Goal: Information Seeking & Learning: Learn about a topic

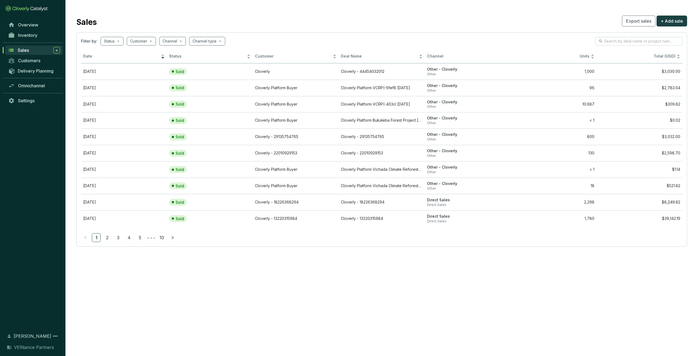
click at [34, 52] on div "Sales" at bounding box center [39, 50] width 42 height 7
click at [26, 49] on span "Sales" at bounding box center [23, 49] width 11 height 5
click at [109, 60] on div "Date" at bounding box center [124, 56] width 82 height 7
click at [34, 34] on span "Inventory" at bounding box center [27, 34] width 19 height 5
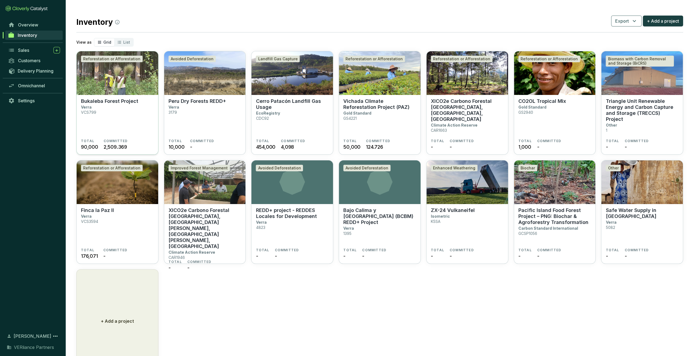
click at [138, 107] on section "Bukaleba Forest Project Verra VCS799" at bounding box center [117, 118] width 73 height 41
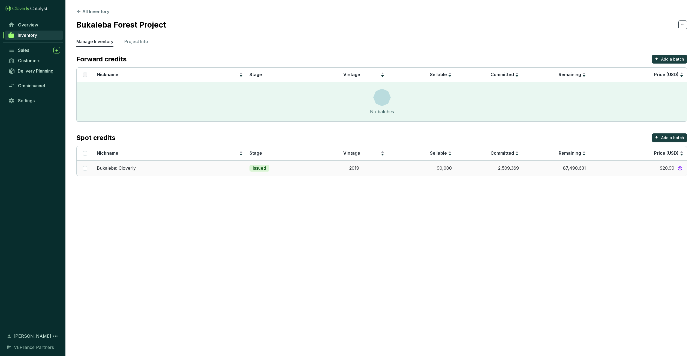
click at [132, 171] on p "Bukaleba: Cloverly" at bounding box center [116, 168] width 39 height 6
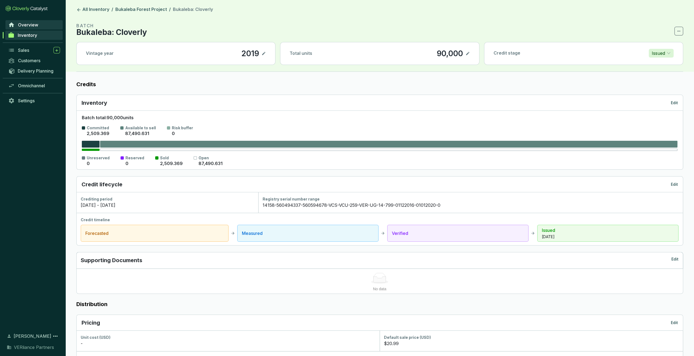
click at [47, 26] on link "Overview" at bounding box center [33, 24] width 57 height 9
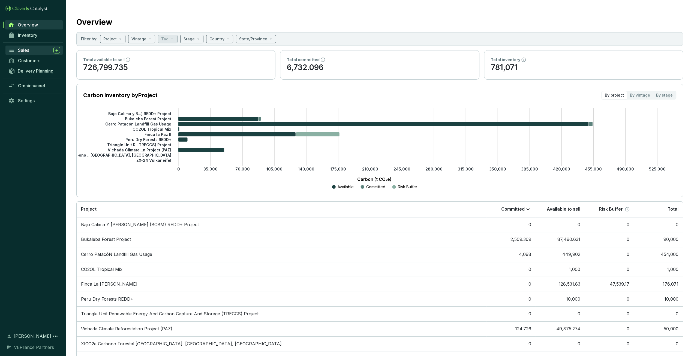
click at [37, 47] on div "Sales" at bounding box center [39, 50] width 42 height 7
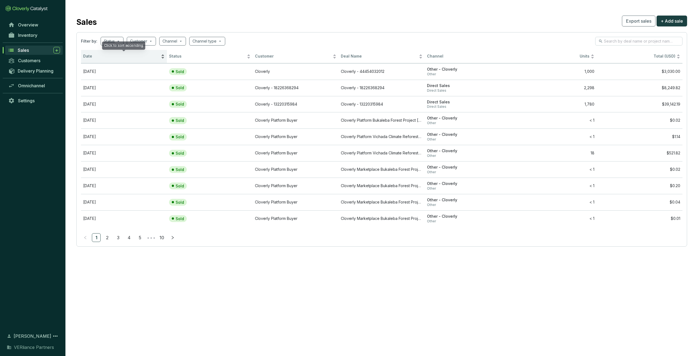
click at [109, 54] on span "Date" at bounding box center [121, 56] width 77 height 5
click at [113, 55] on span "Date" at bounding box center [121, 56] width 77 height 5
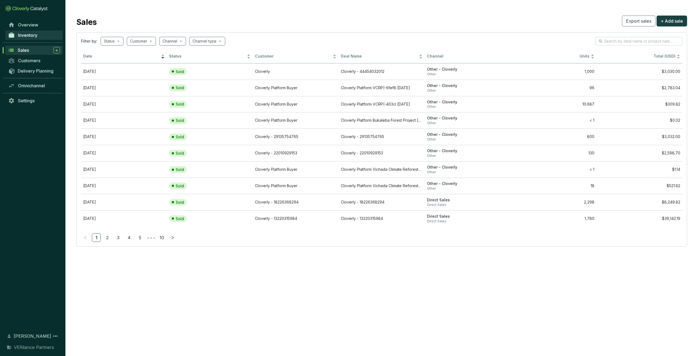
click at [33, 34] on span "Inventory" at bounding box center [27, 34] width 19 height 5
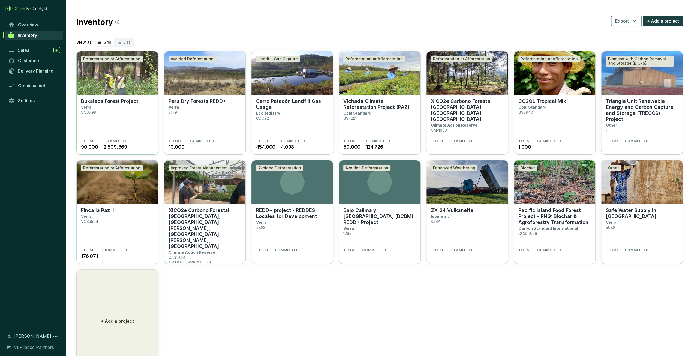
click at [134, 111] on section "Bukaleba Forest Project Verra VCS799" at bounding box center [117, 118] width 73 height 41
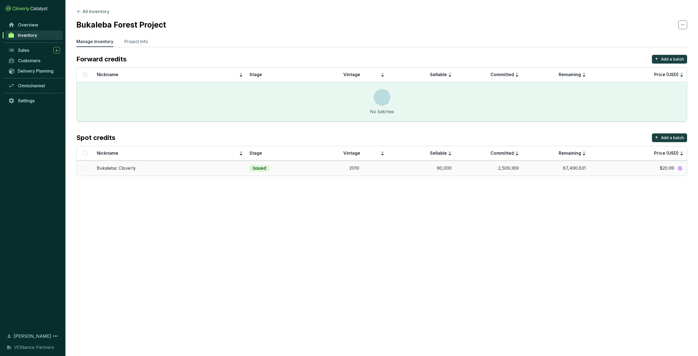
click at [320, 173] on td "Issued" at bounding box center [283, 168] width 74 height 15
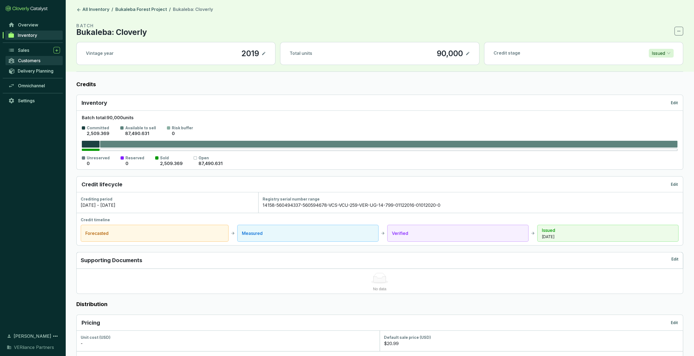
click at [30, 59] on span "Customers" at bounding box center [29, 60] width 22 height 5
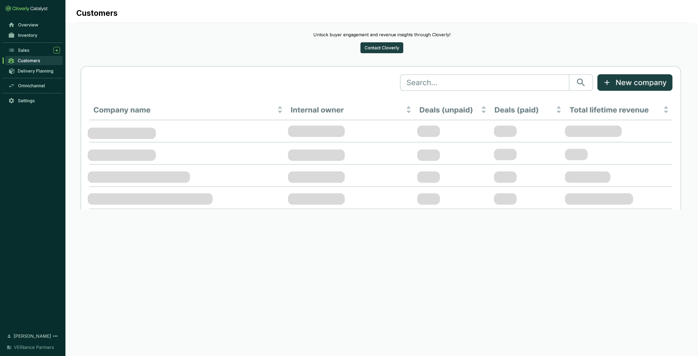
click at [31, 52] on div "Sales" at bounding box center [39, 50] width 42 height 7
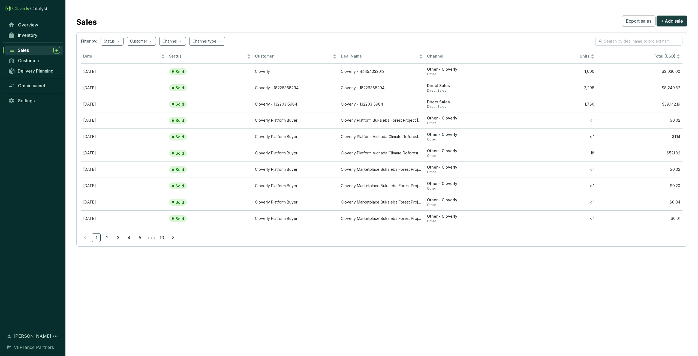
click at [31, 51] on div "Sales" at bounding box center [39, 50] width 42 height 7
click at [22, 51] on span "Sales" at bounding box center [23, 49] width 11 height 5
